Goal: Transaction & Acquisition: Purchase product/service

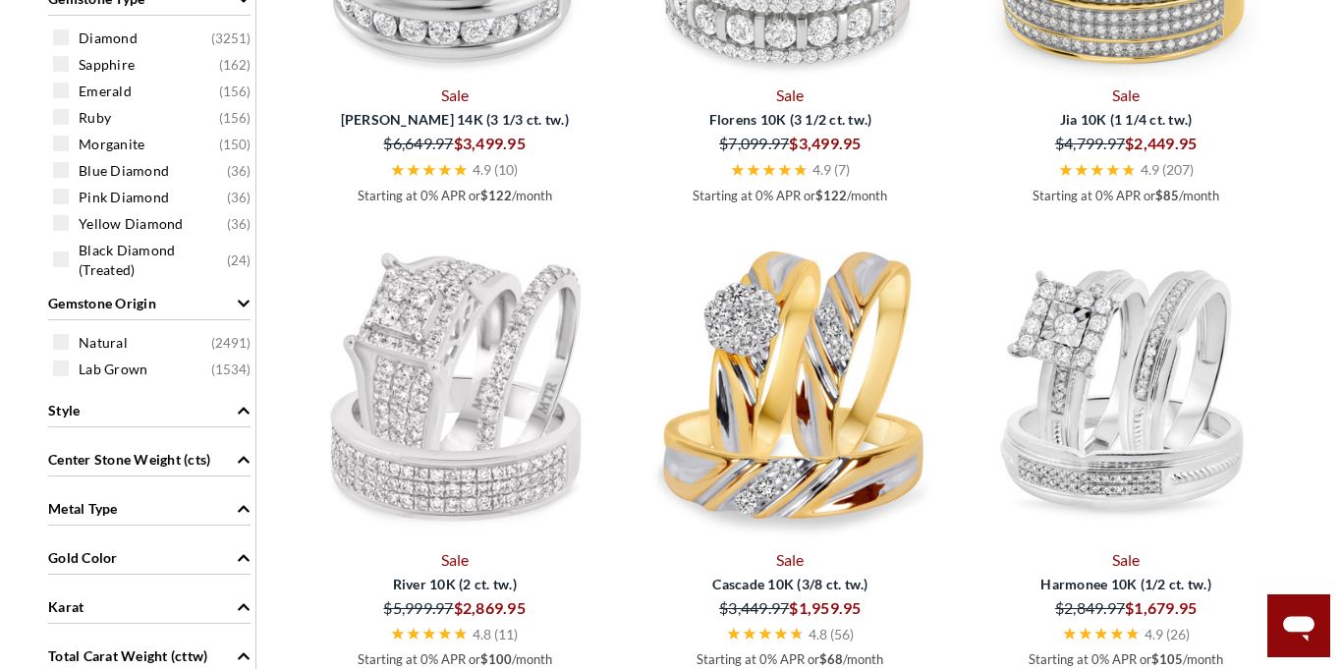
scroll to position [1346, 0]
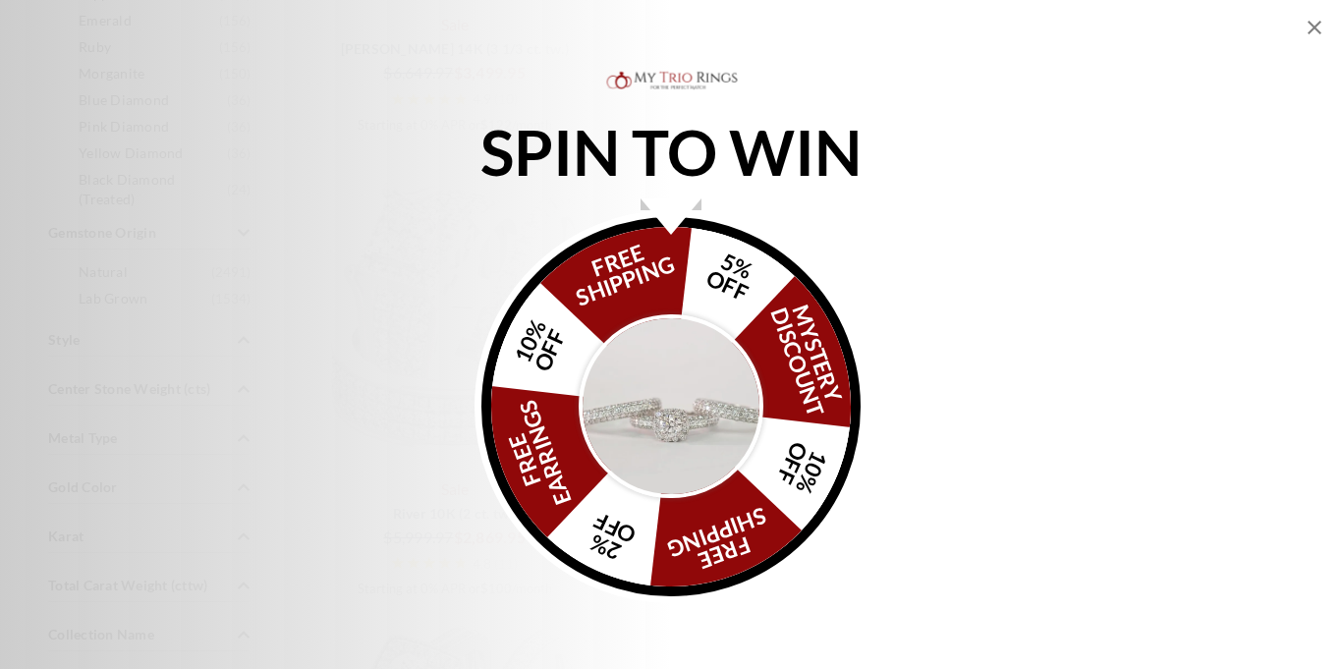
click at [668, 399] on img "Alia popup" at bounding box center [671, 406] width 185 height 185
click at [1311, 31] on icon "Close popup" at bounding box center [1315, 28] width 24 height 24
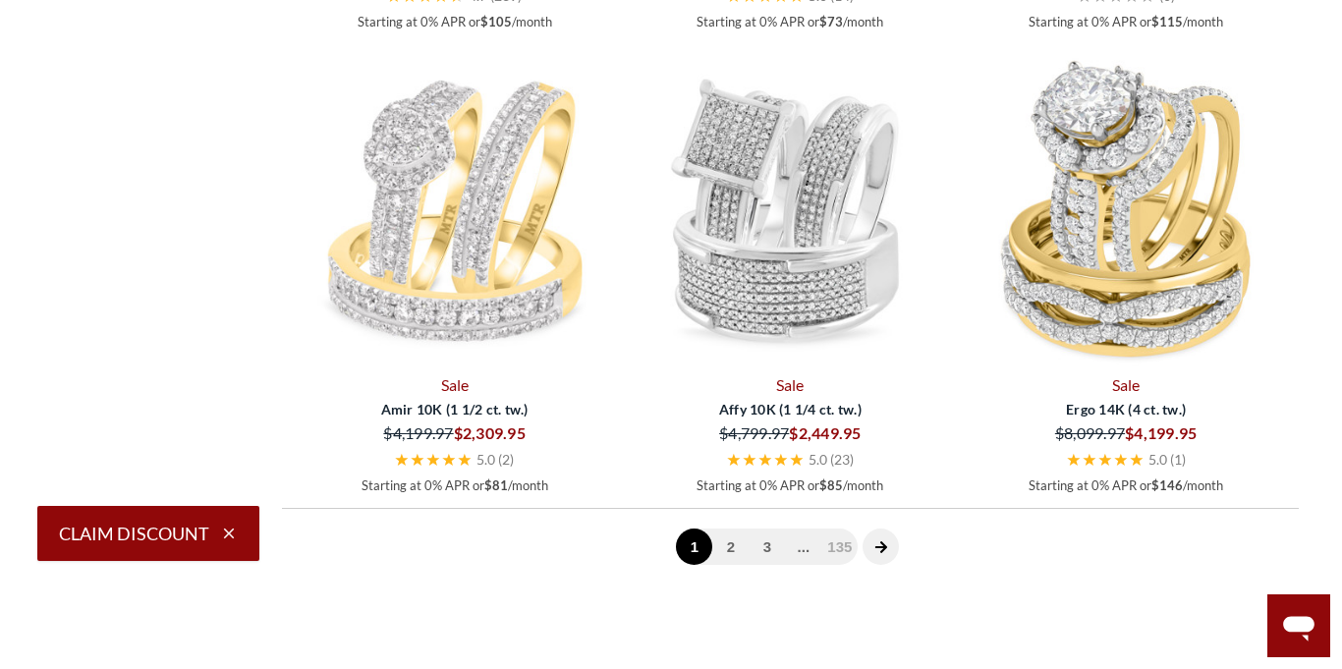
scroll to position [5150, 0]
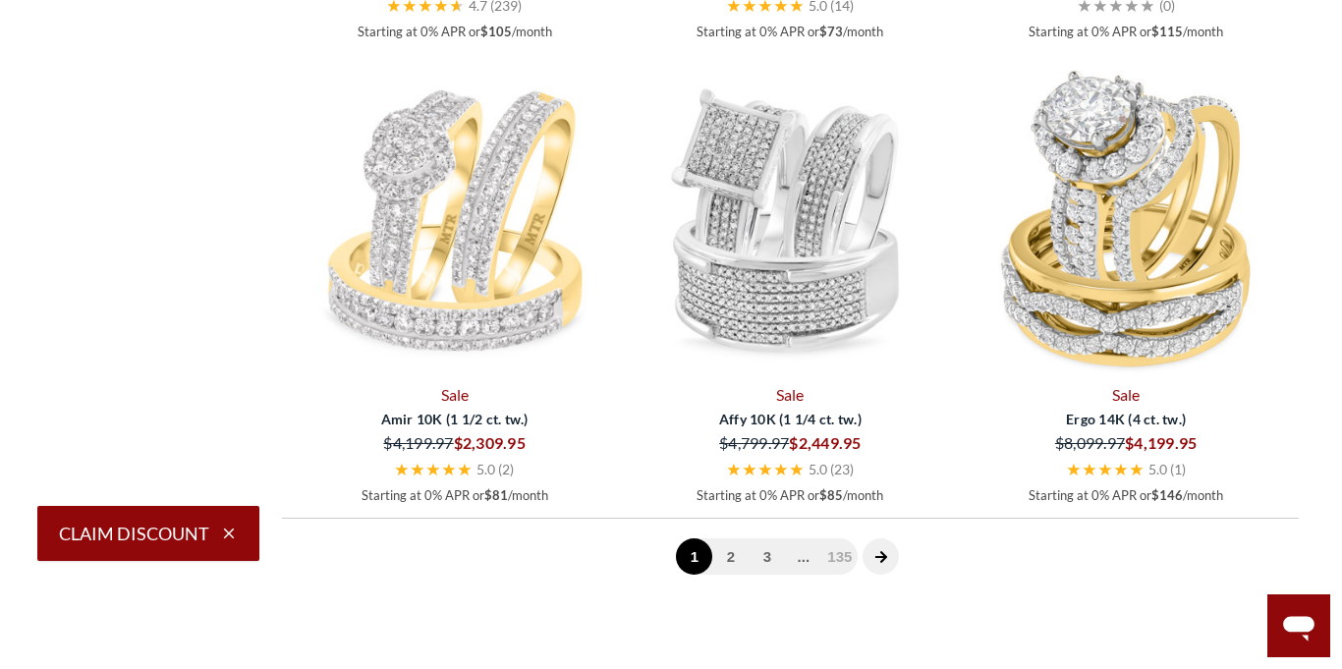
click at [886, 562] on icon "next page" at bounding box center [881, 557] width 14 height 14
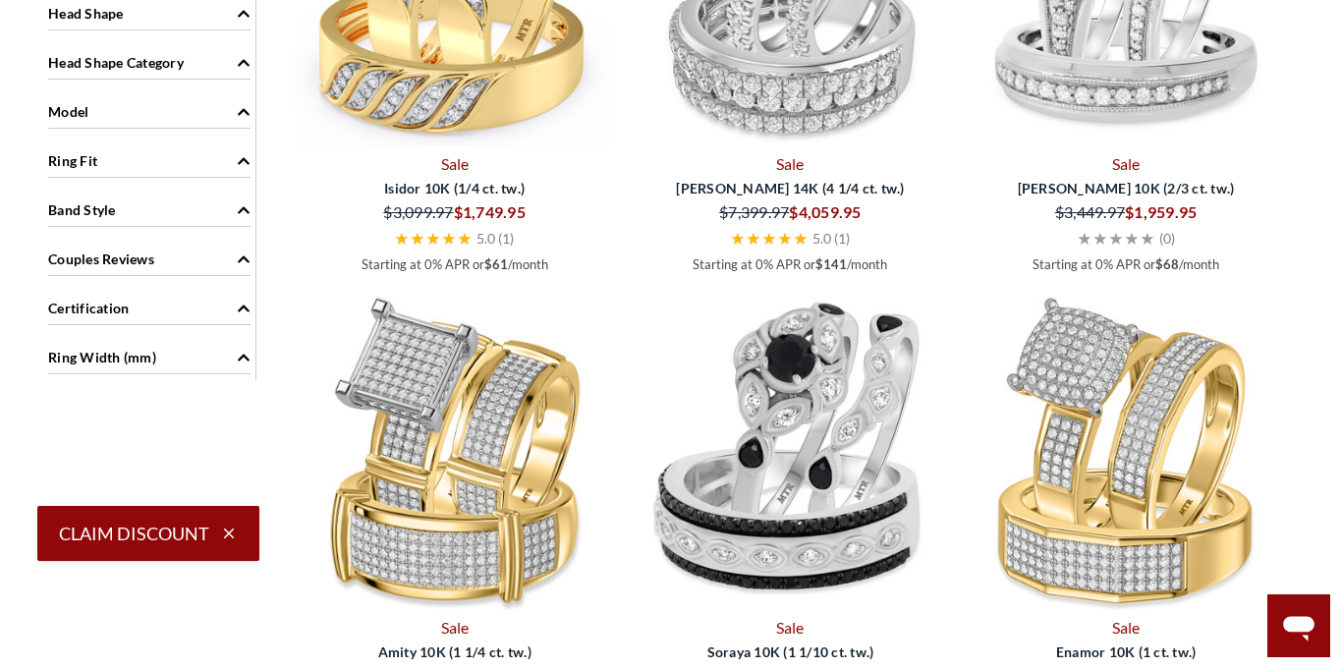
scroll to position [1567, 0]
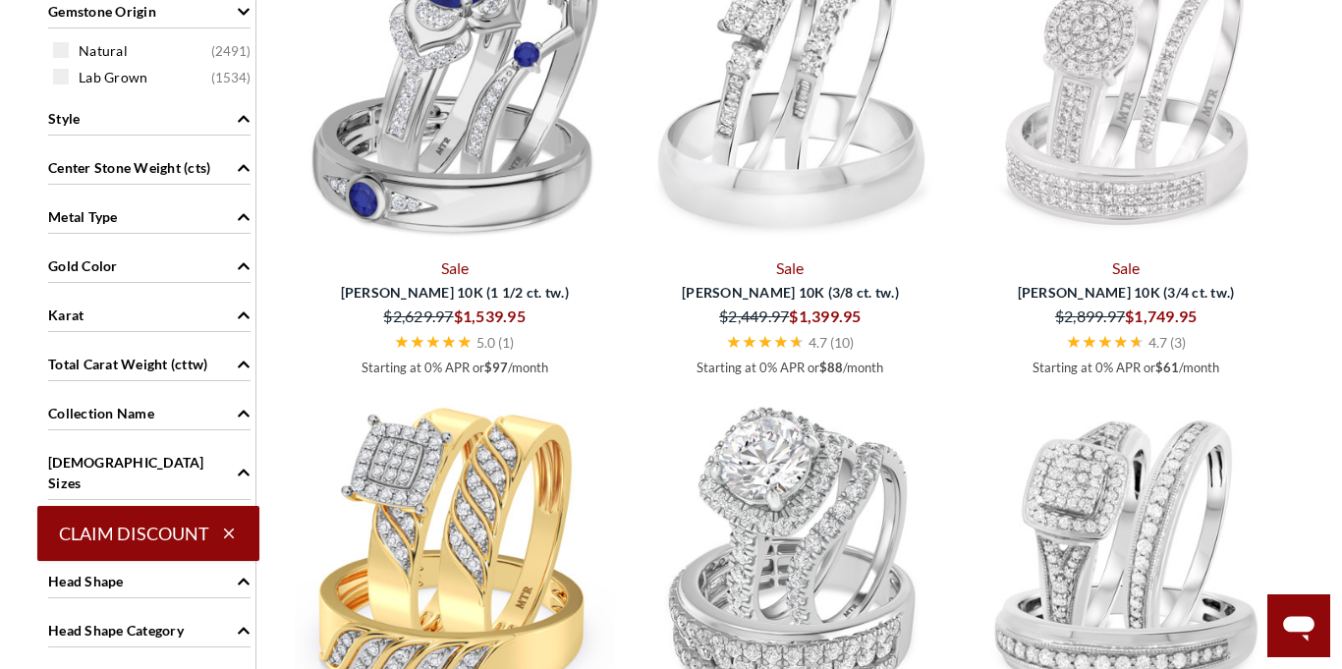
click at [121, 172] on span "Center Stone Weight (cts)" at bounding box center [129, 167] width 162 height 21
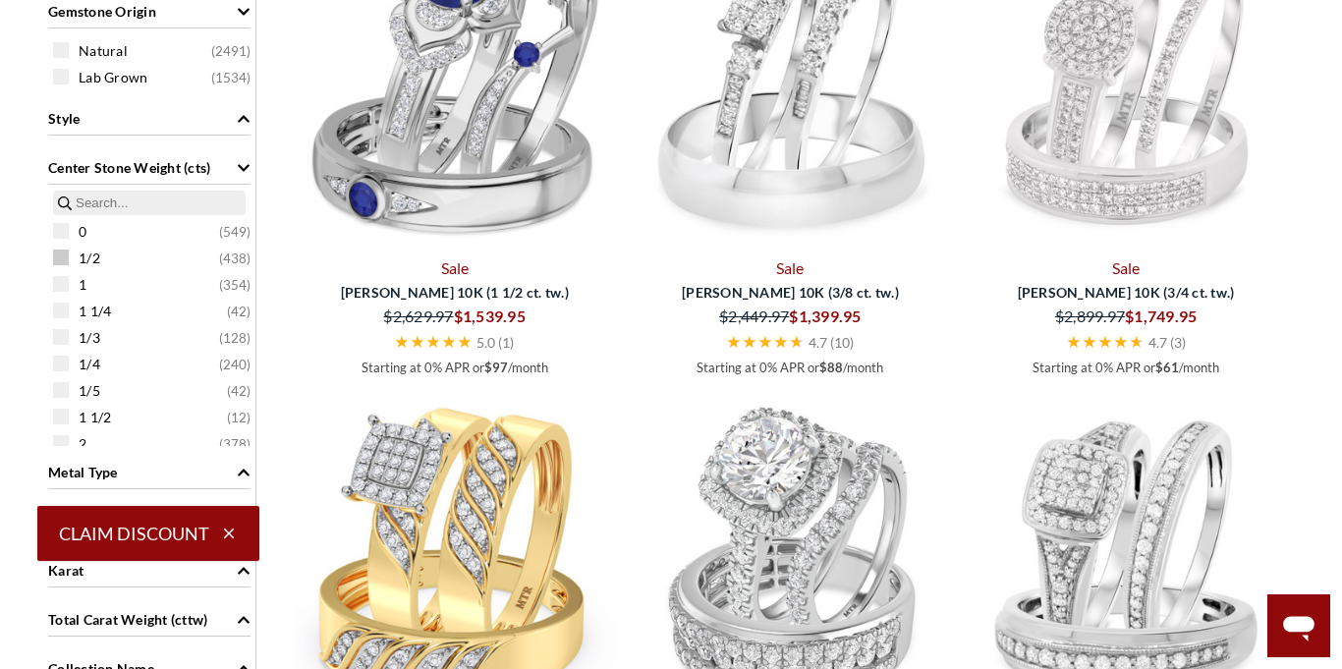
click at [63, 259] on span at bounding box center [61, 258] width 16 height 16
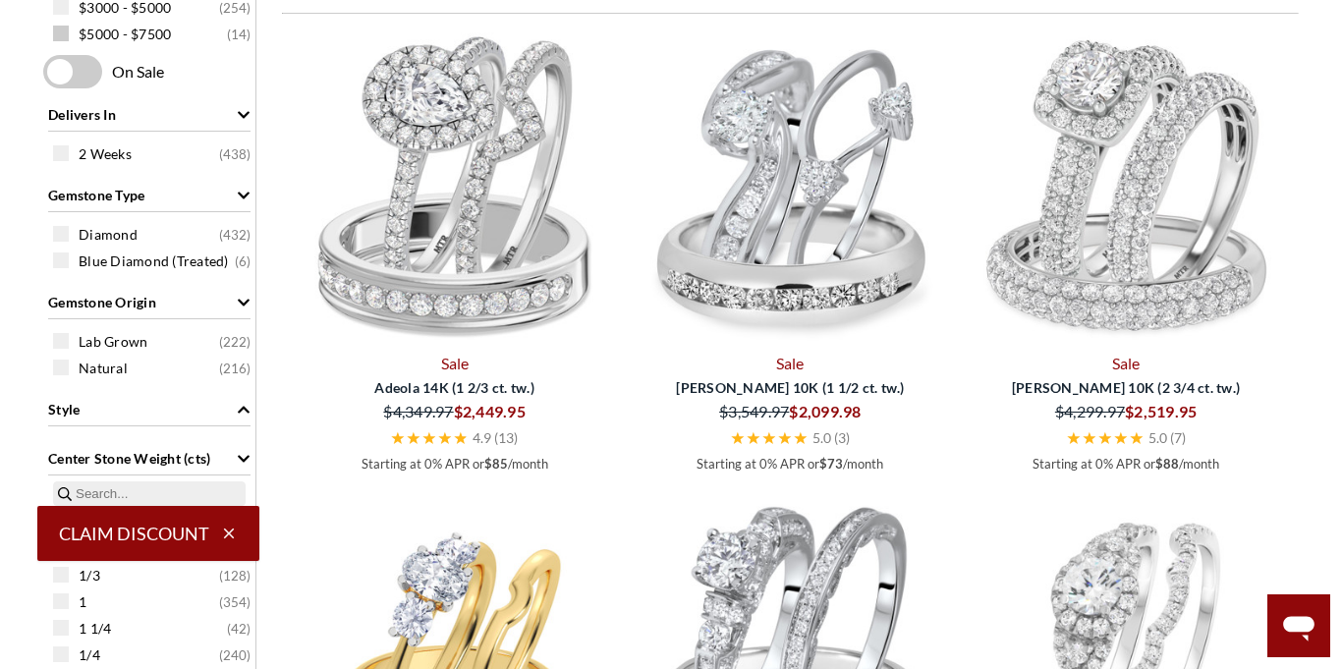
scroll to position [1347, 0]
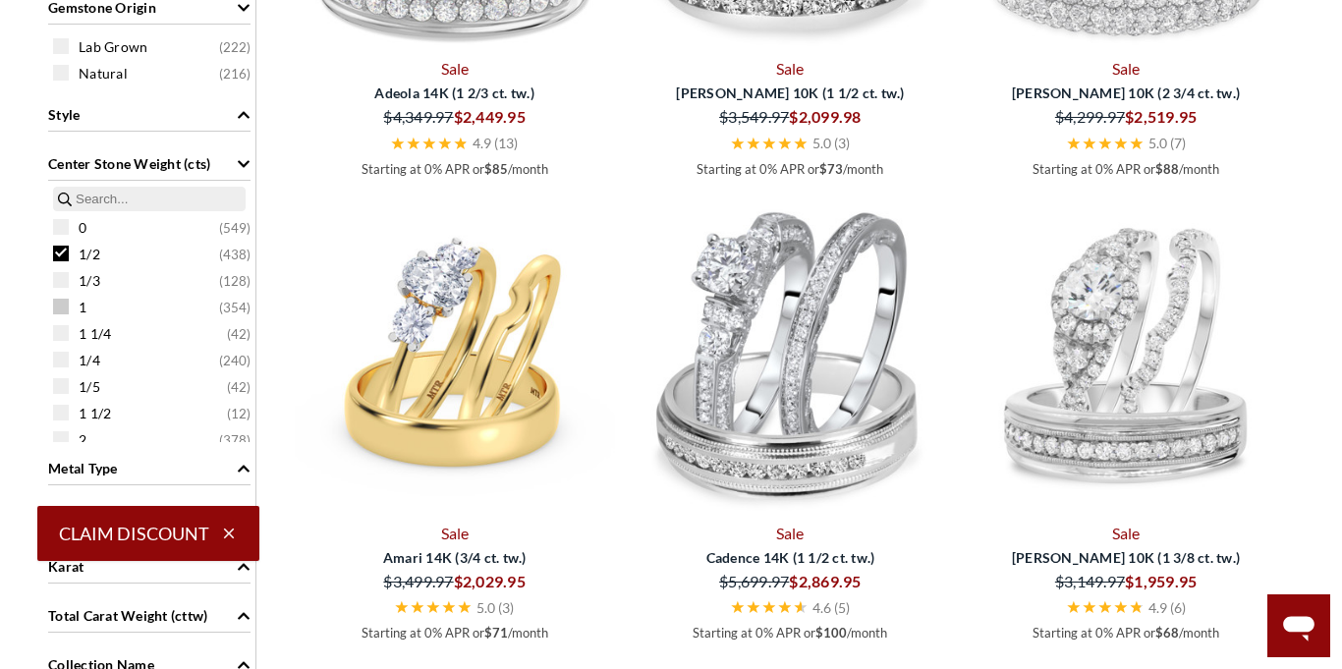
click at [59, 301] on span at bounding box center [61, 307] width 16 height 16
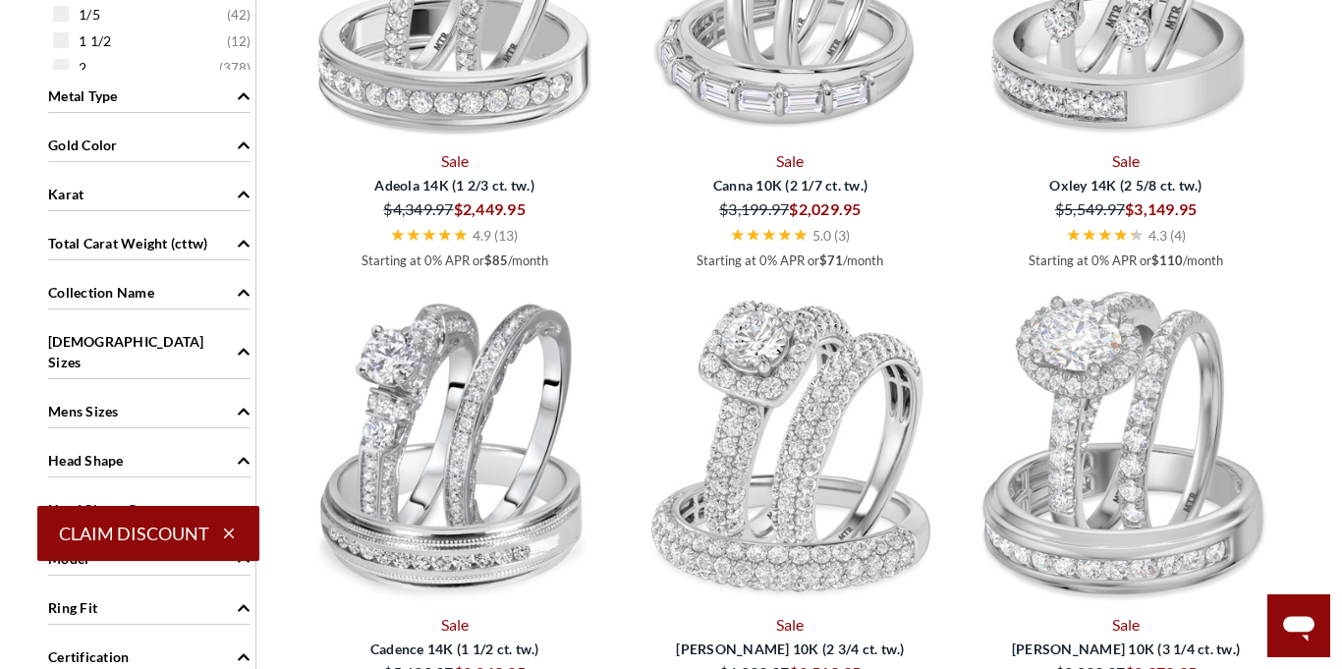
scroll to position [1688, 0]
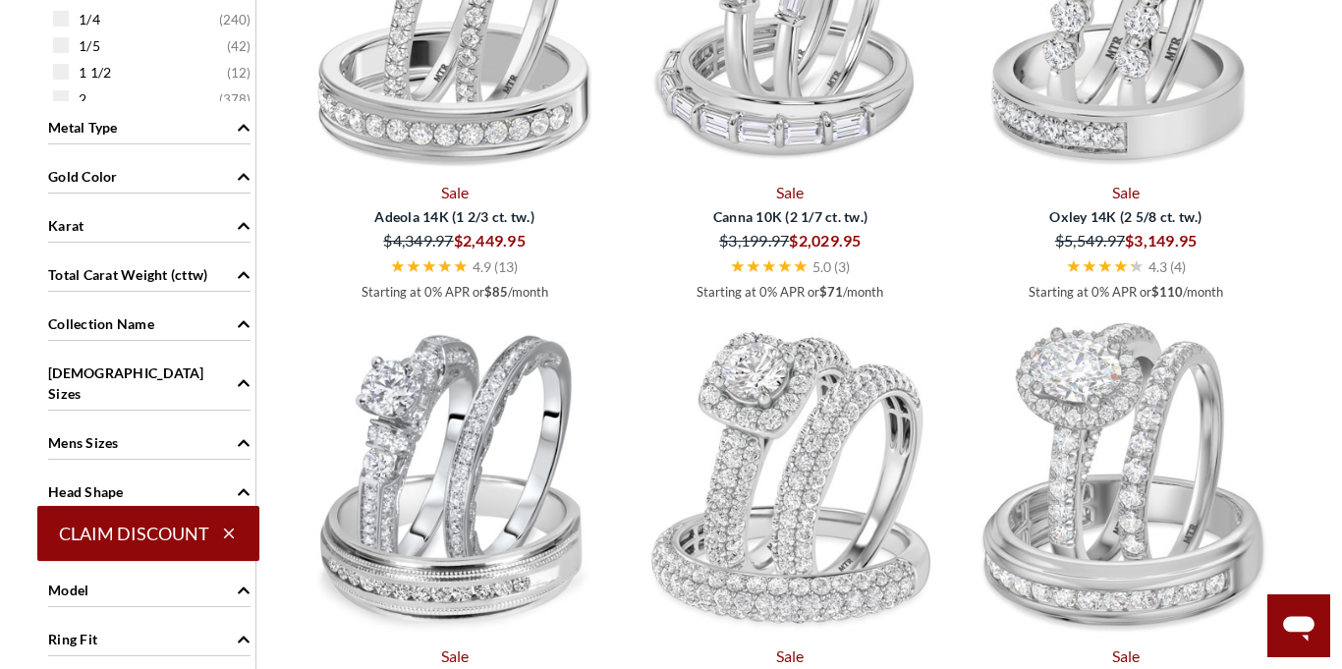
click at [206, 173] on div "Gold Color" at bounding box center [149, 174] width 202 height 37
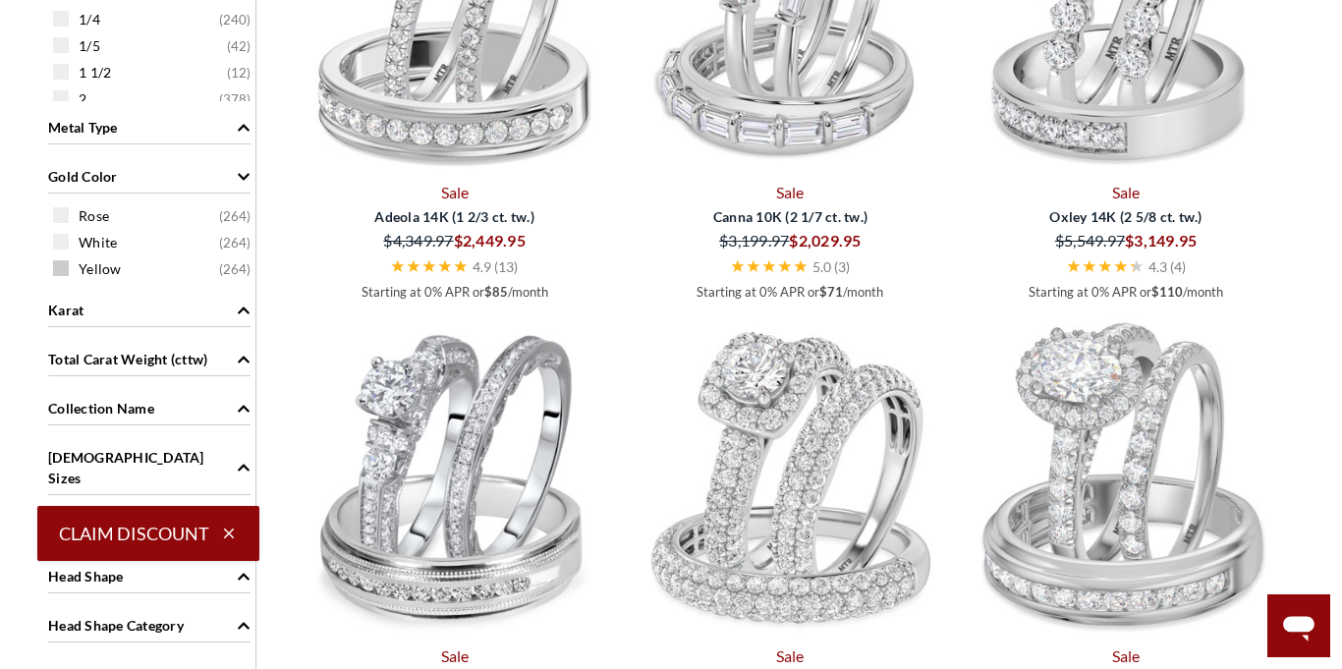
click at [115, 261] on span "Yellow" at bounding box center [100, 269] width 43 height 20
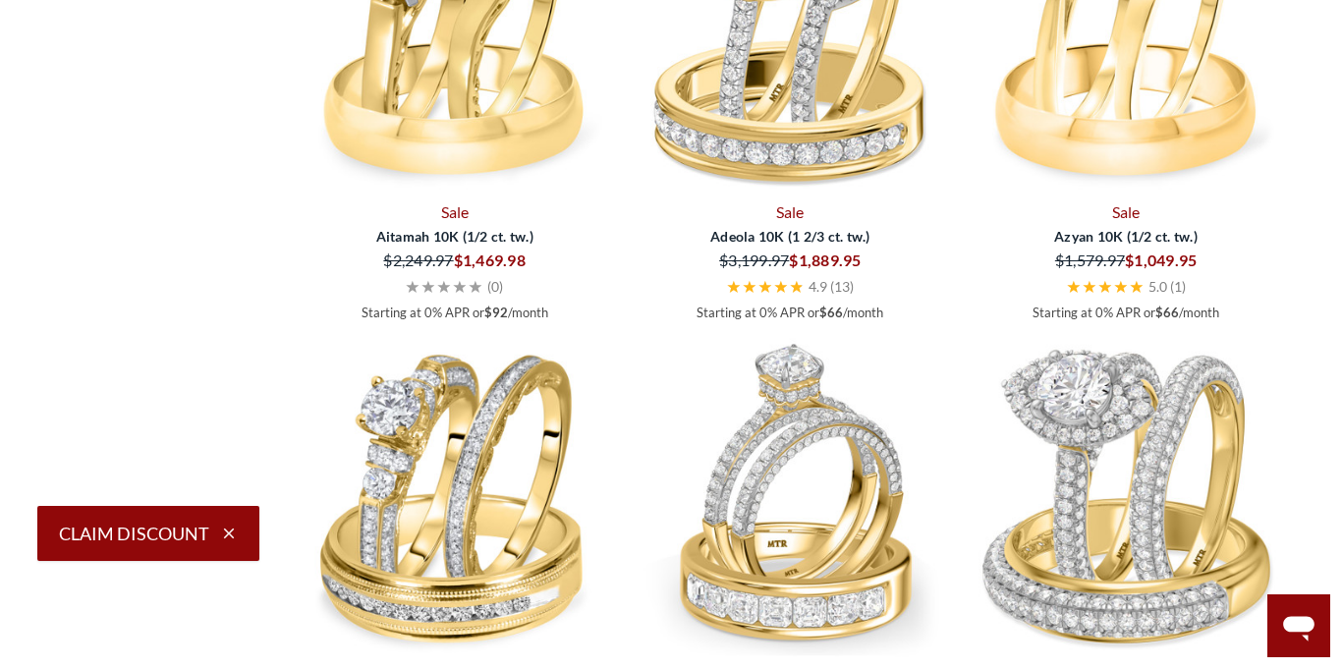
scroll to position [5204, 0]
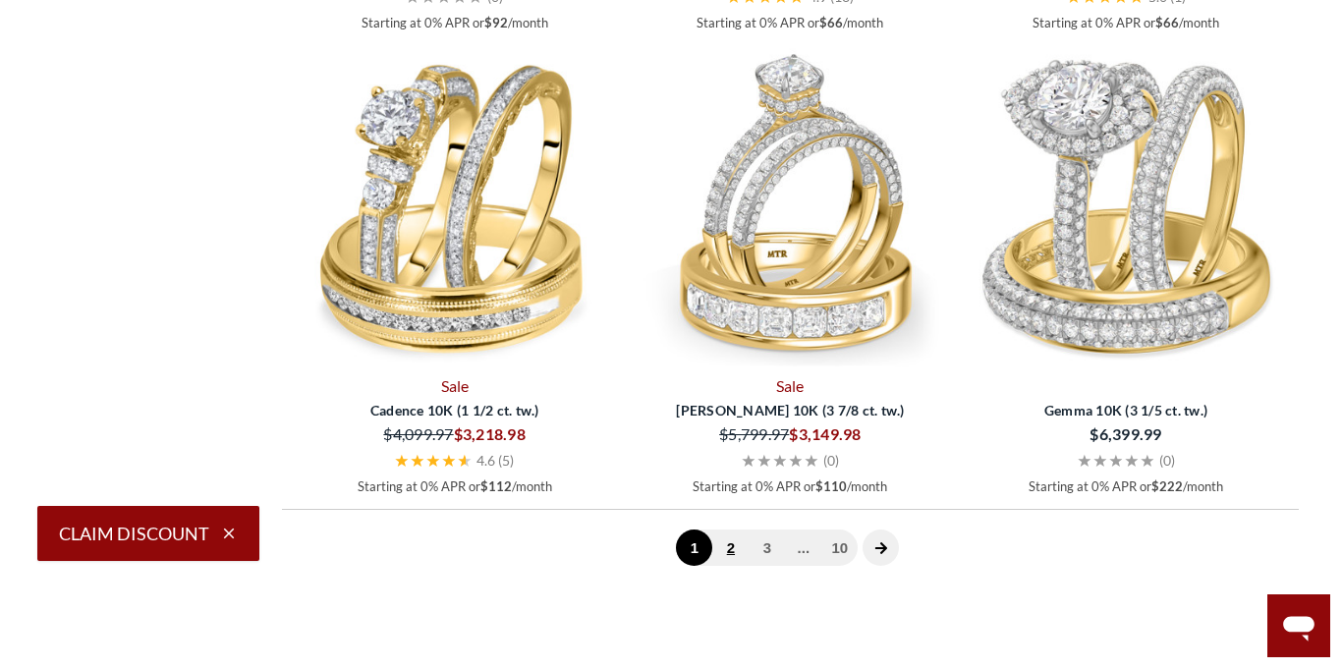
click at [733, 552] on link "2" at bounding box center [730, 547] width 36 height 36
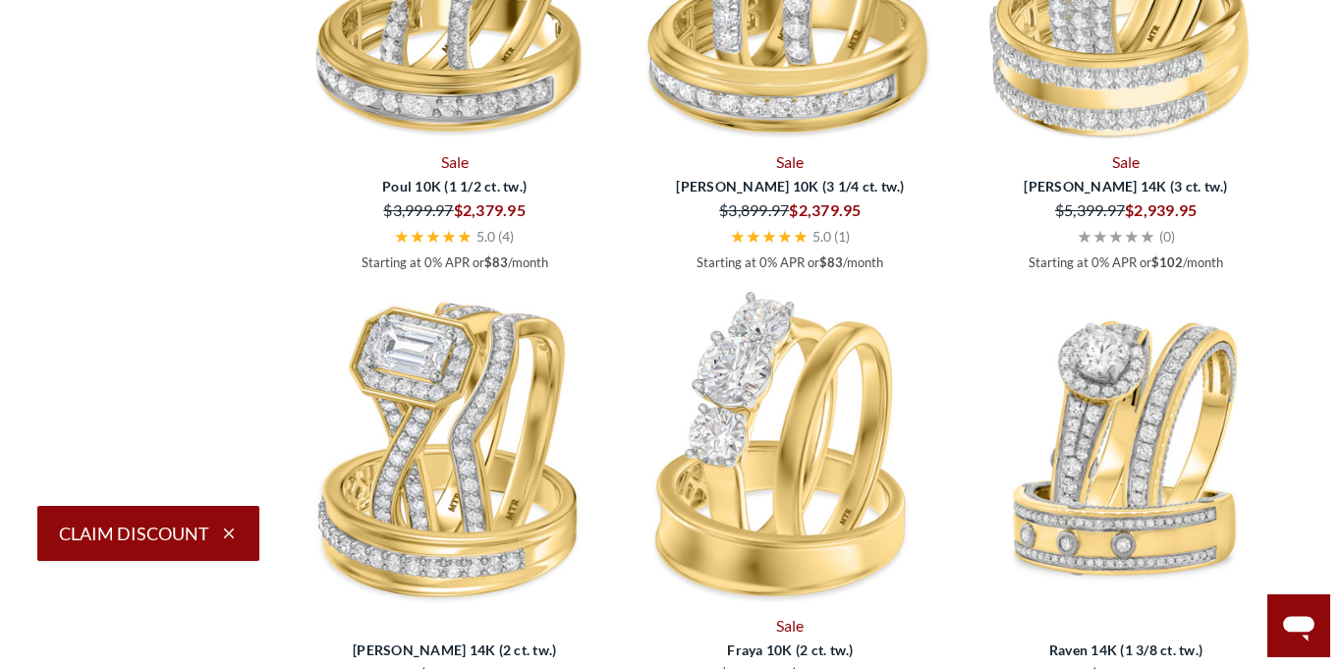
scroll to position [5131, 0]
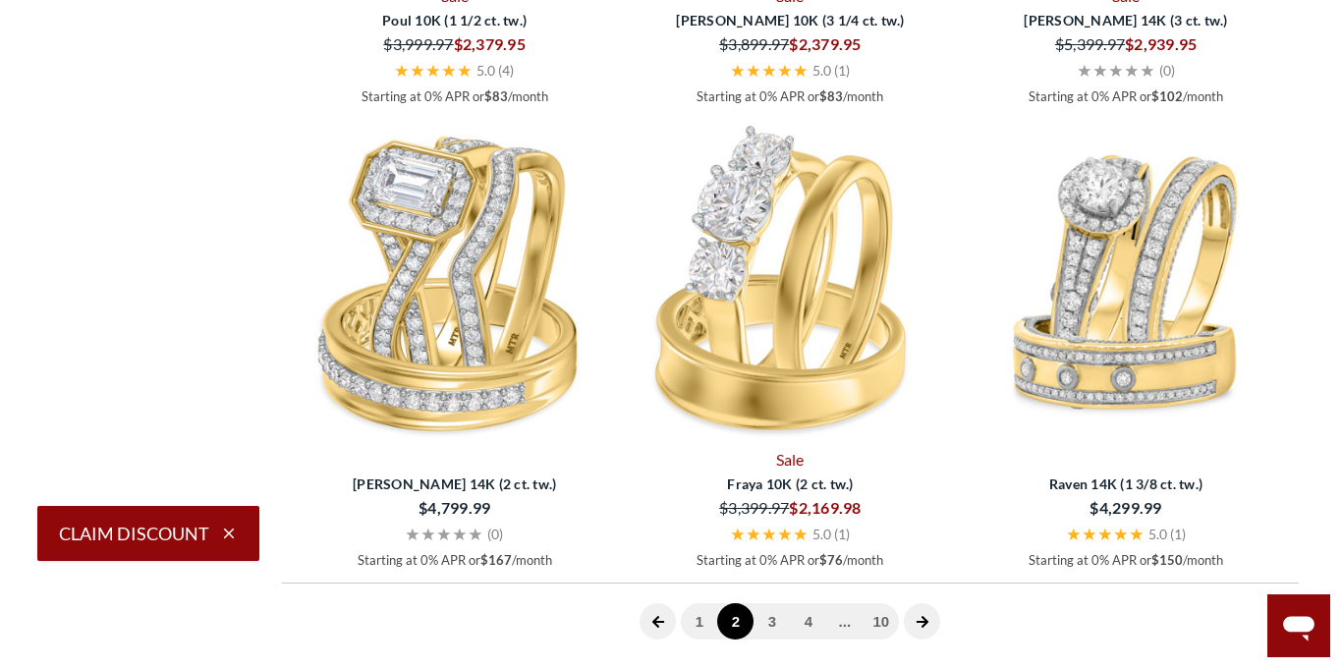
click at [395, 367] on img at bounding box center [455, 282] width 320 height 320
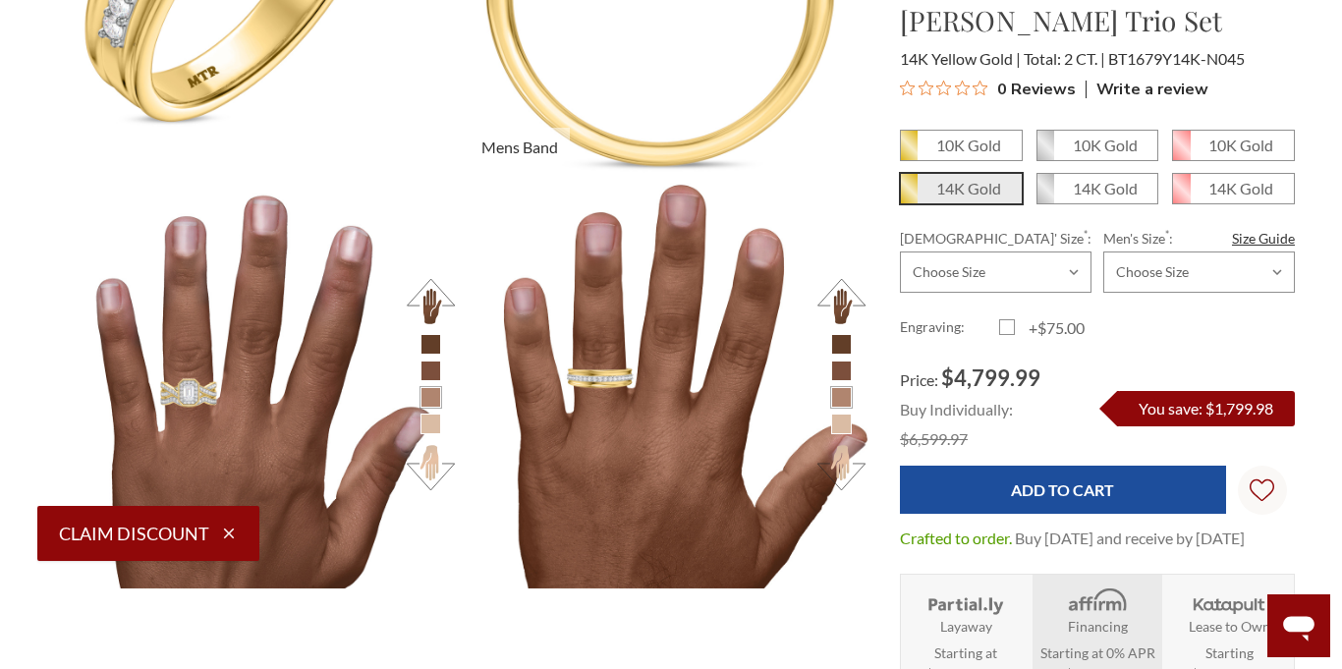
scroll to position [2495, 0]
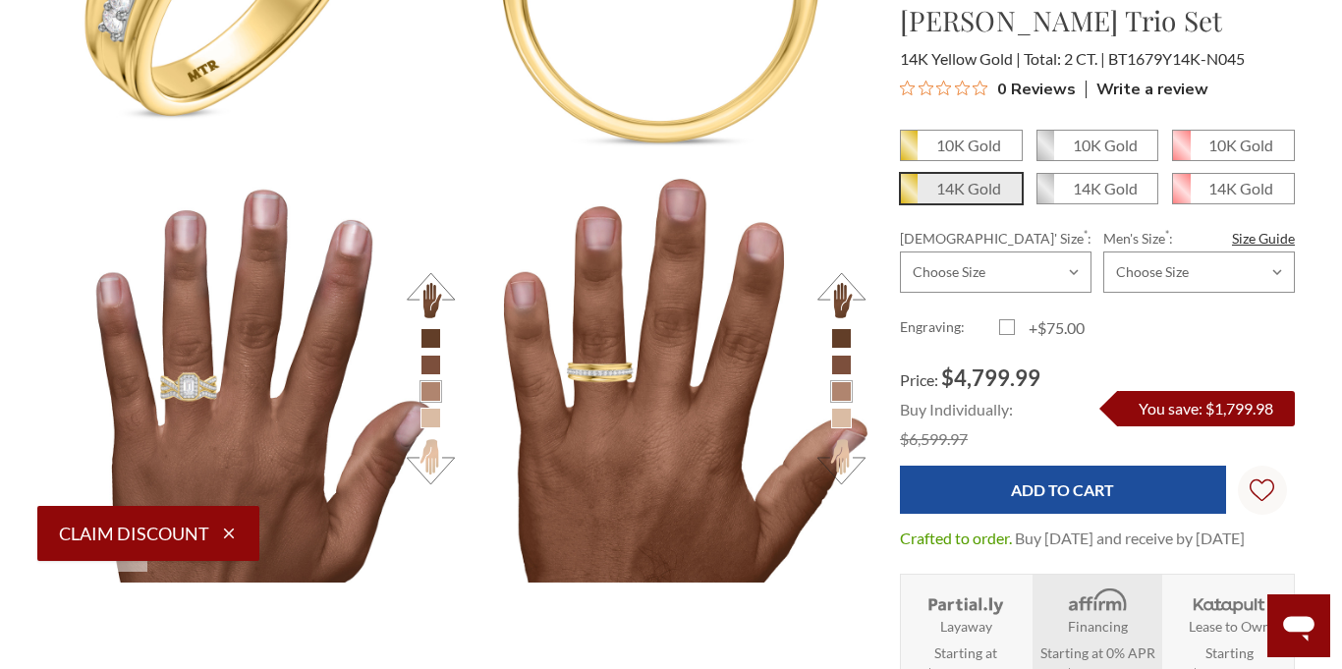
click at [430, 421] on li at bounding box center [430, 418] width 21 height 21
click at [422, 411] on li at bounding box center [430, 418] width 21 height 21
click at [426, 417] on li at bounding box center [430, 418] width 21 height 21
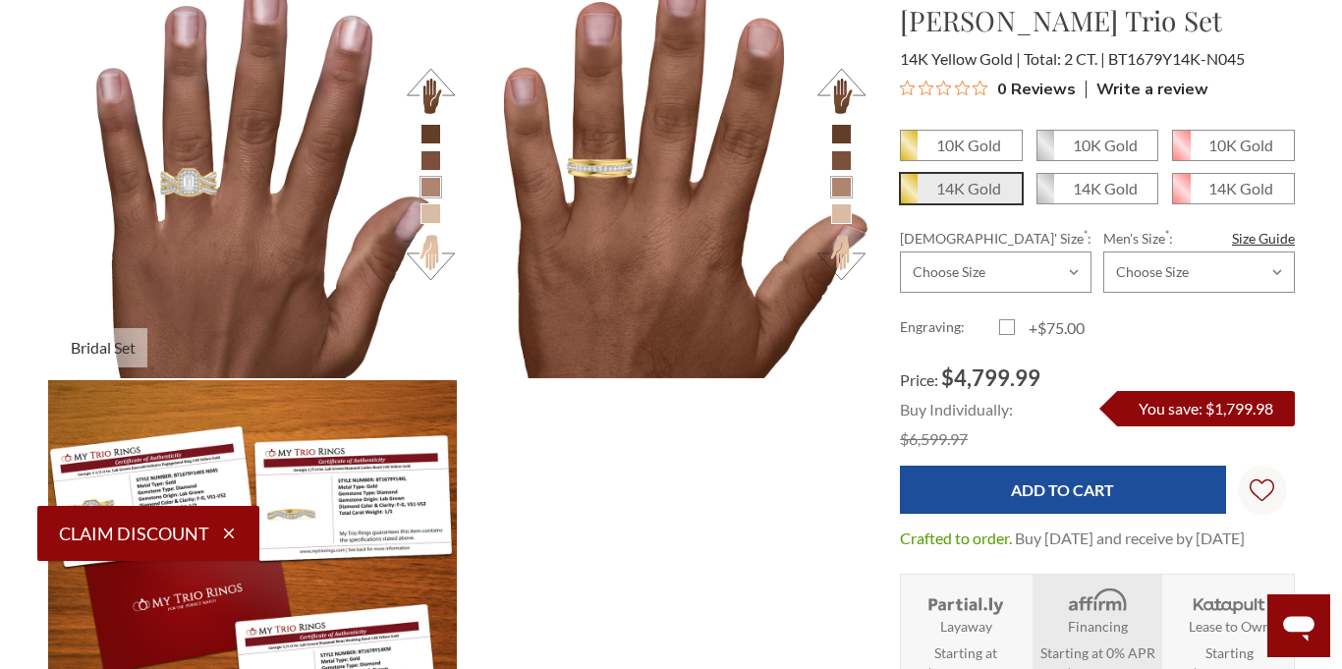
scroll to position [2713, 0]
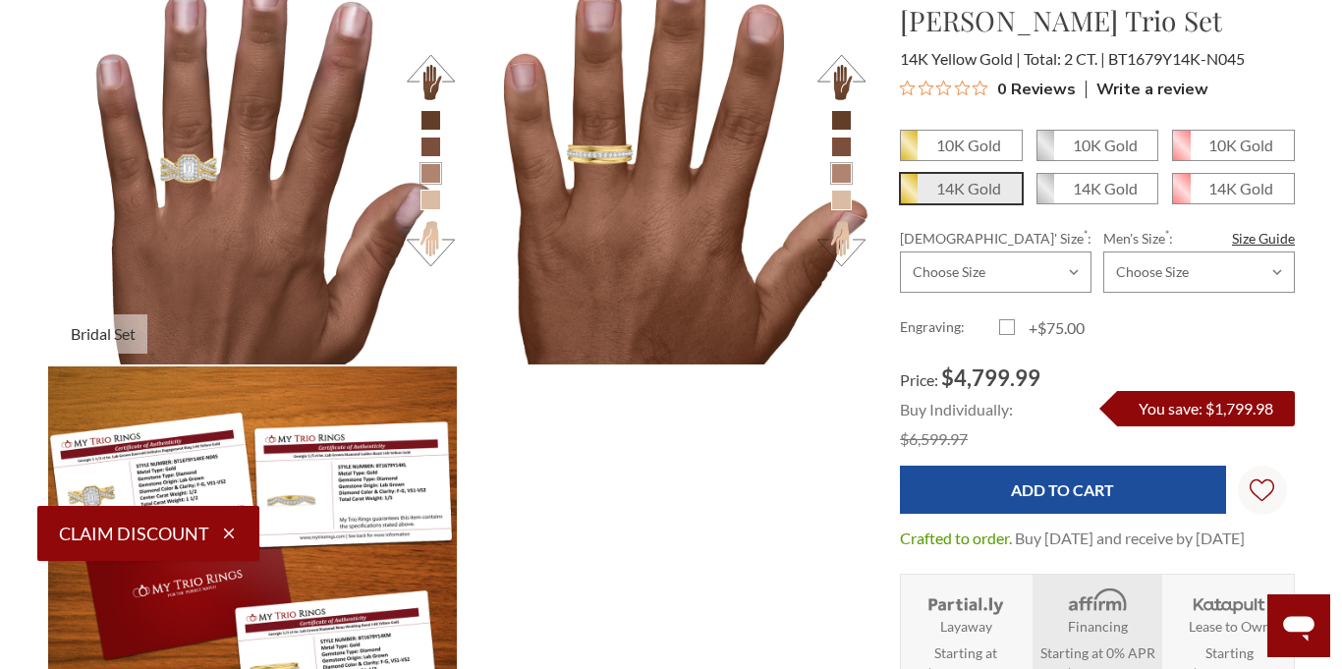
click at [431, 233] on button at bounding box center [431, 243] width 54 height 54
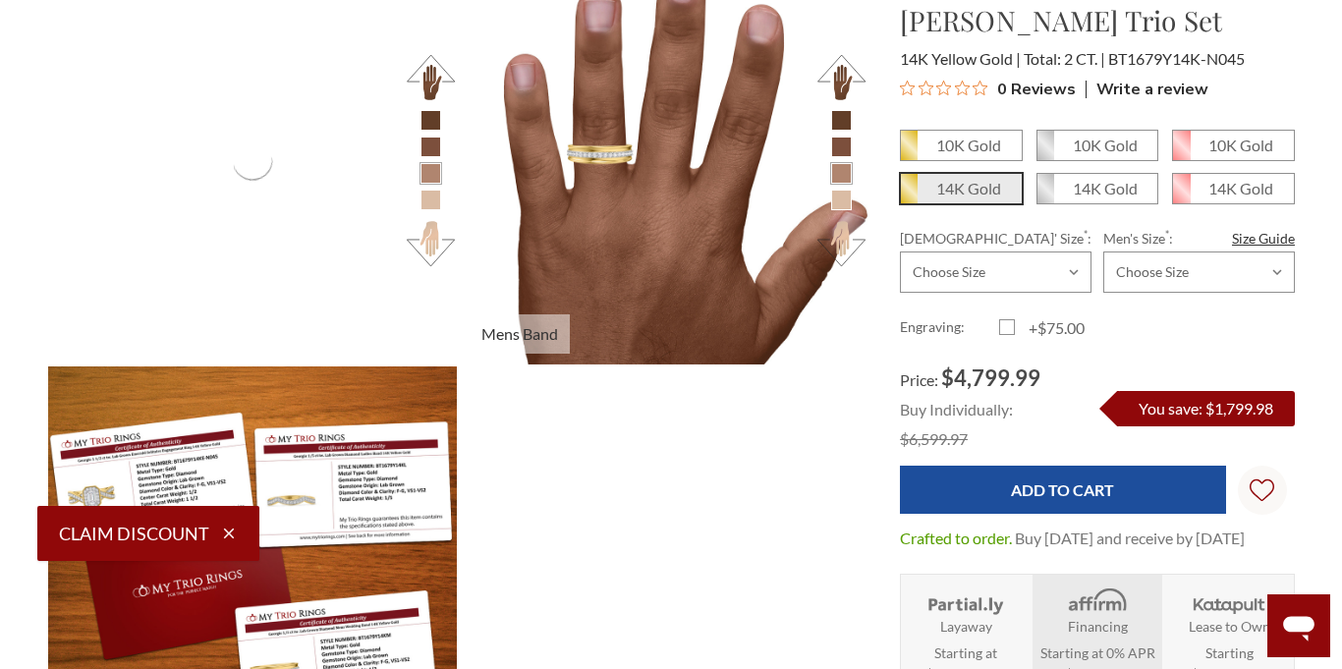
click at [840, 178] on li at bounding box center [841, 173] width 21 height 21
click at [840, 243] on button at bounding box center [841, 243] width 54 height 54
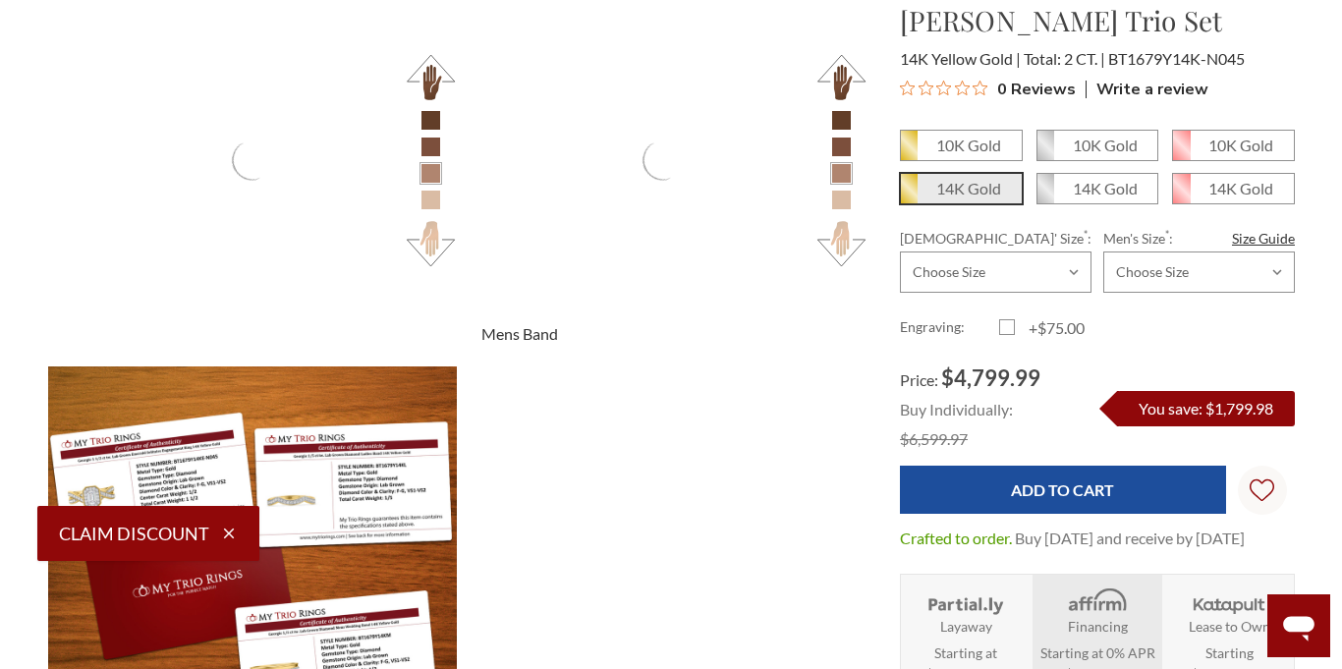
click at [840, 243] on button at bounding box center [841, 243] width 54 height 54
click at [839, 77] on button at bounding box center [841, 77] width 54 height 54
click at [429, 237] on button at bounding box center [431, 243] width 54 height 54
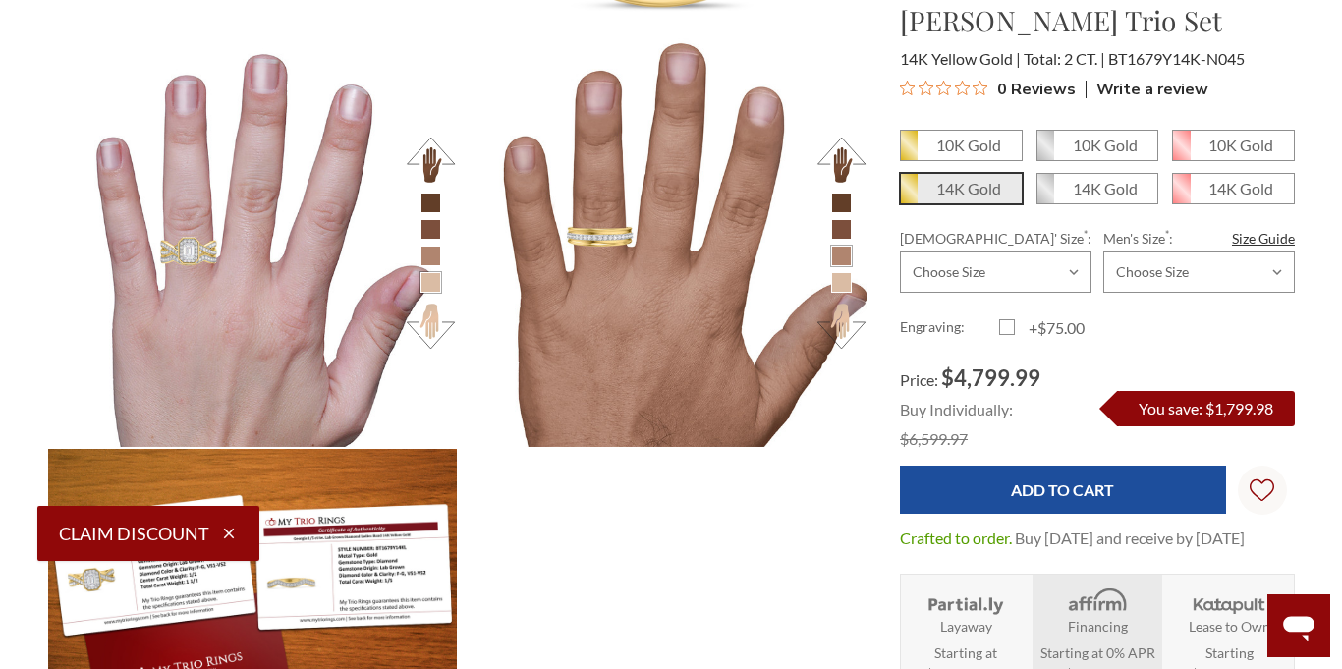
scroll to position [2564, 0]
